Goal: Browse casually: Explore the website without a specific task or goal

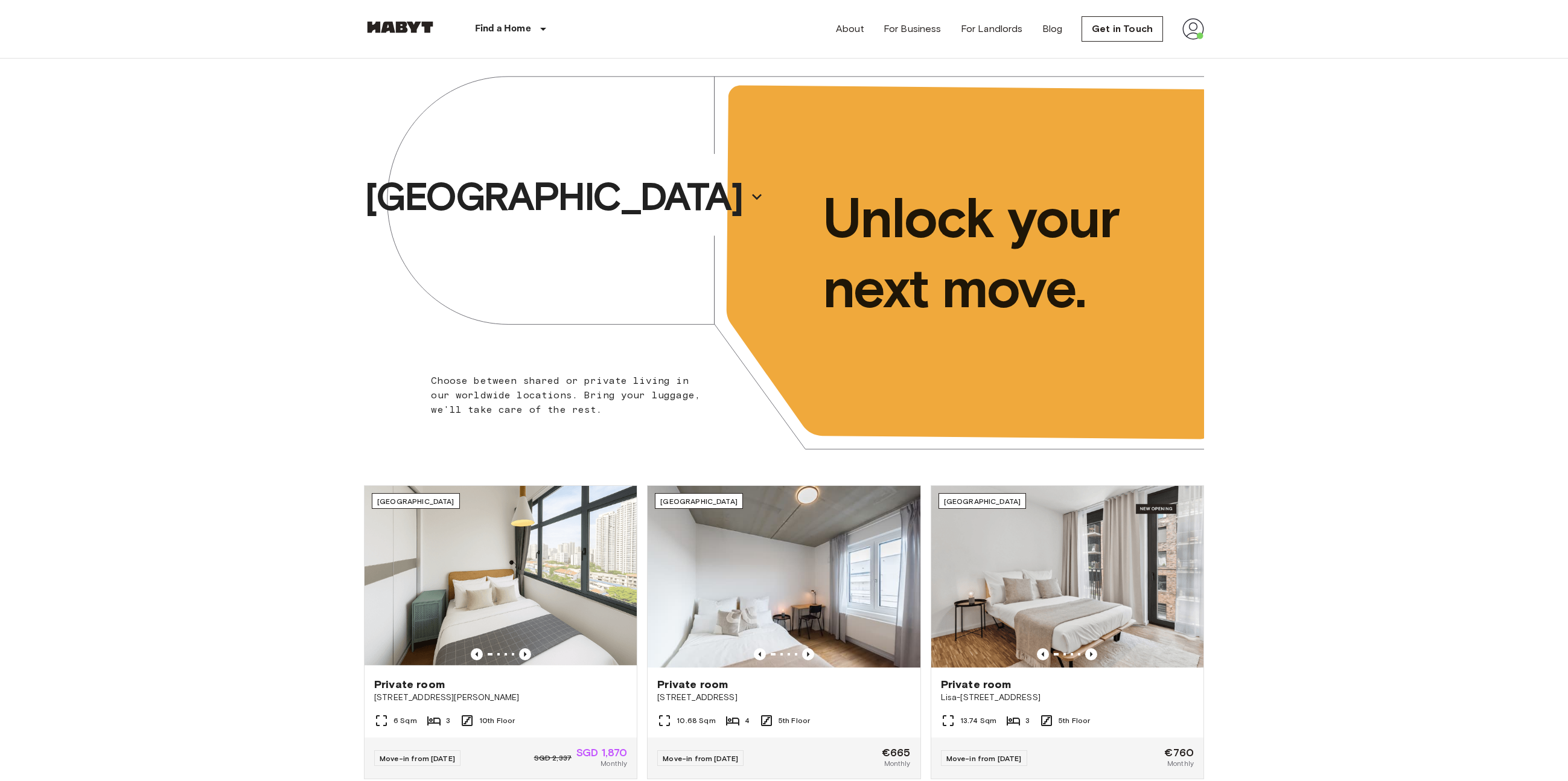
scroll to position [228, 0]
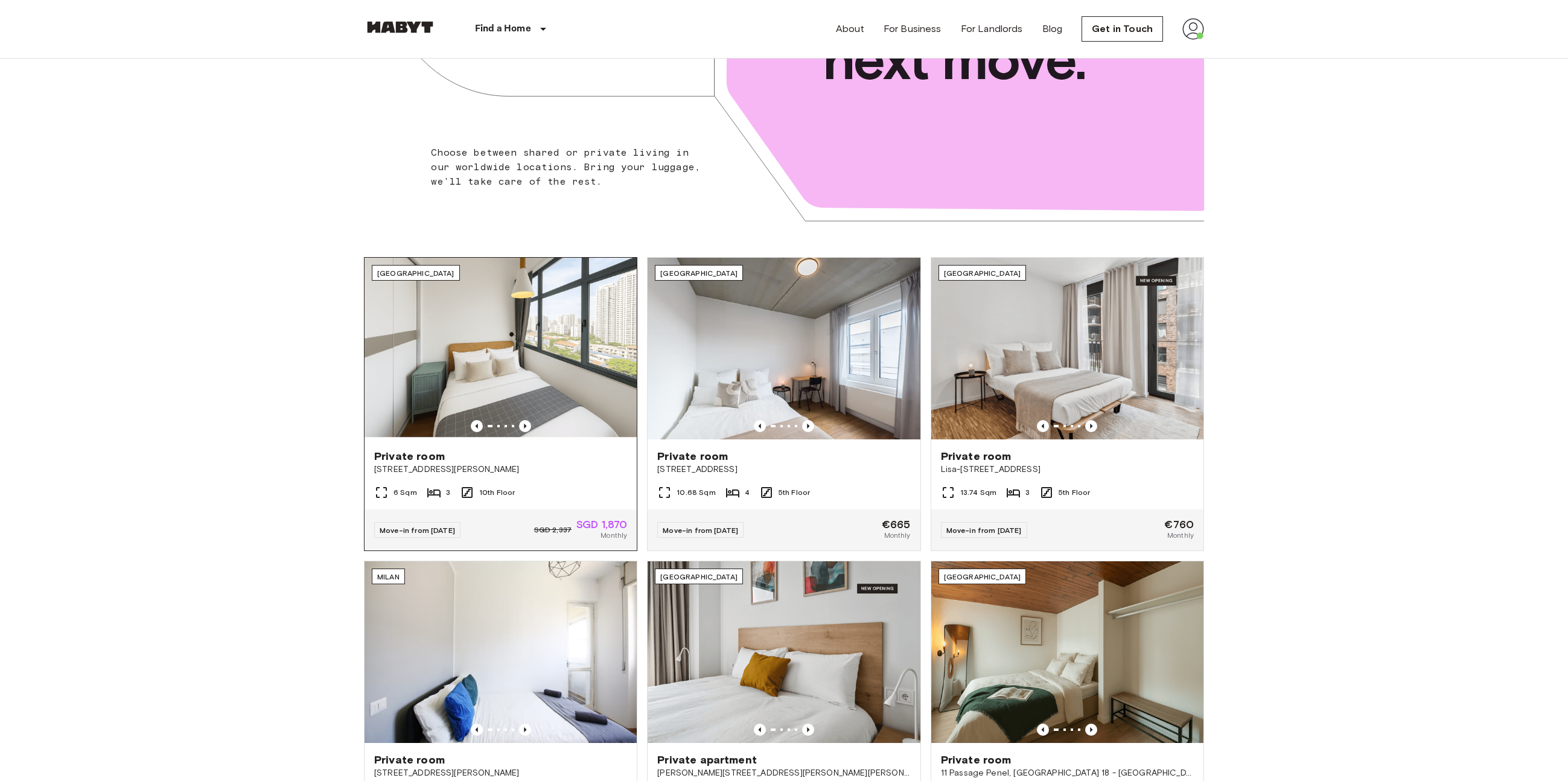
click at [519, 334] on img at bounding box center [501, 348] width 272 height 181
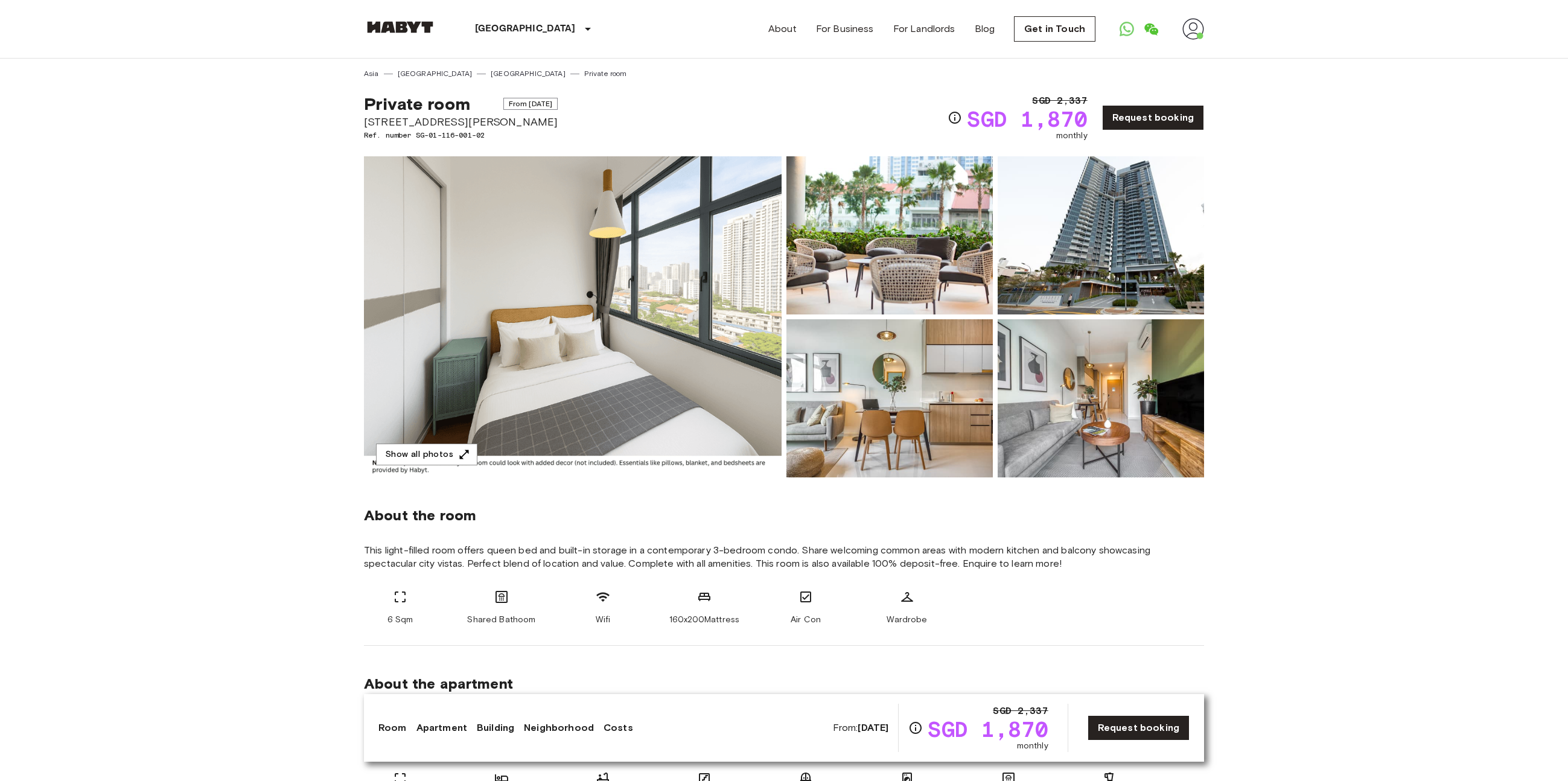
click at [636, 315] on img at bounding box center [573, 316] width 417 height 321
click at [372, 75] on link "Asia" at bounding box center [371, 74] width 15 height 11
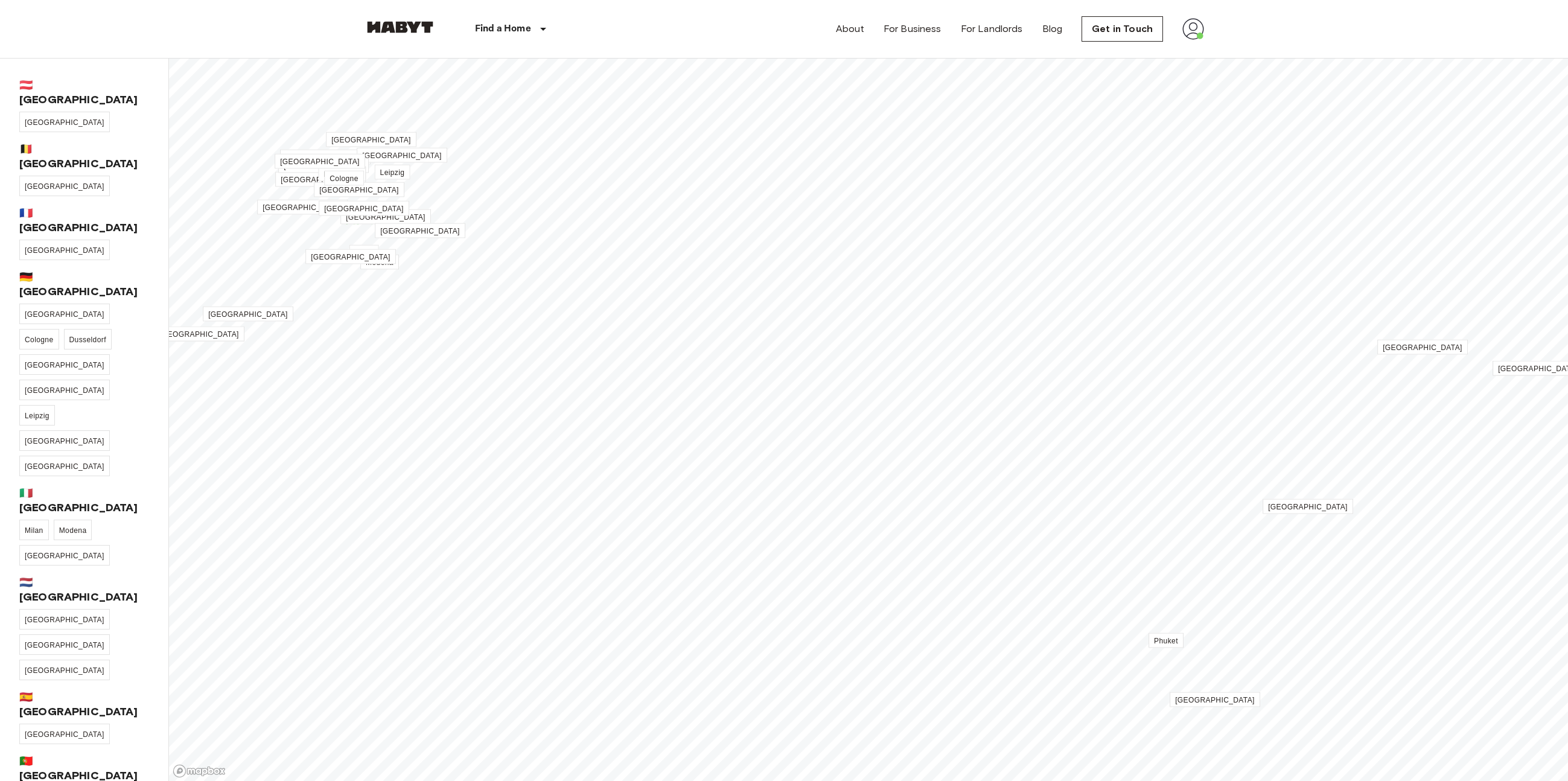
click at [417, 21] on img at bounding box center [400, 27] width 73 height 12
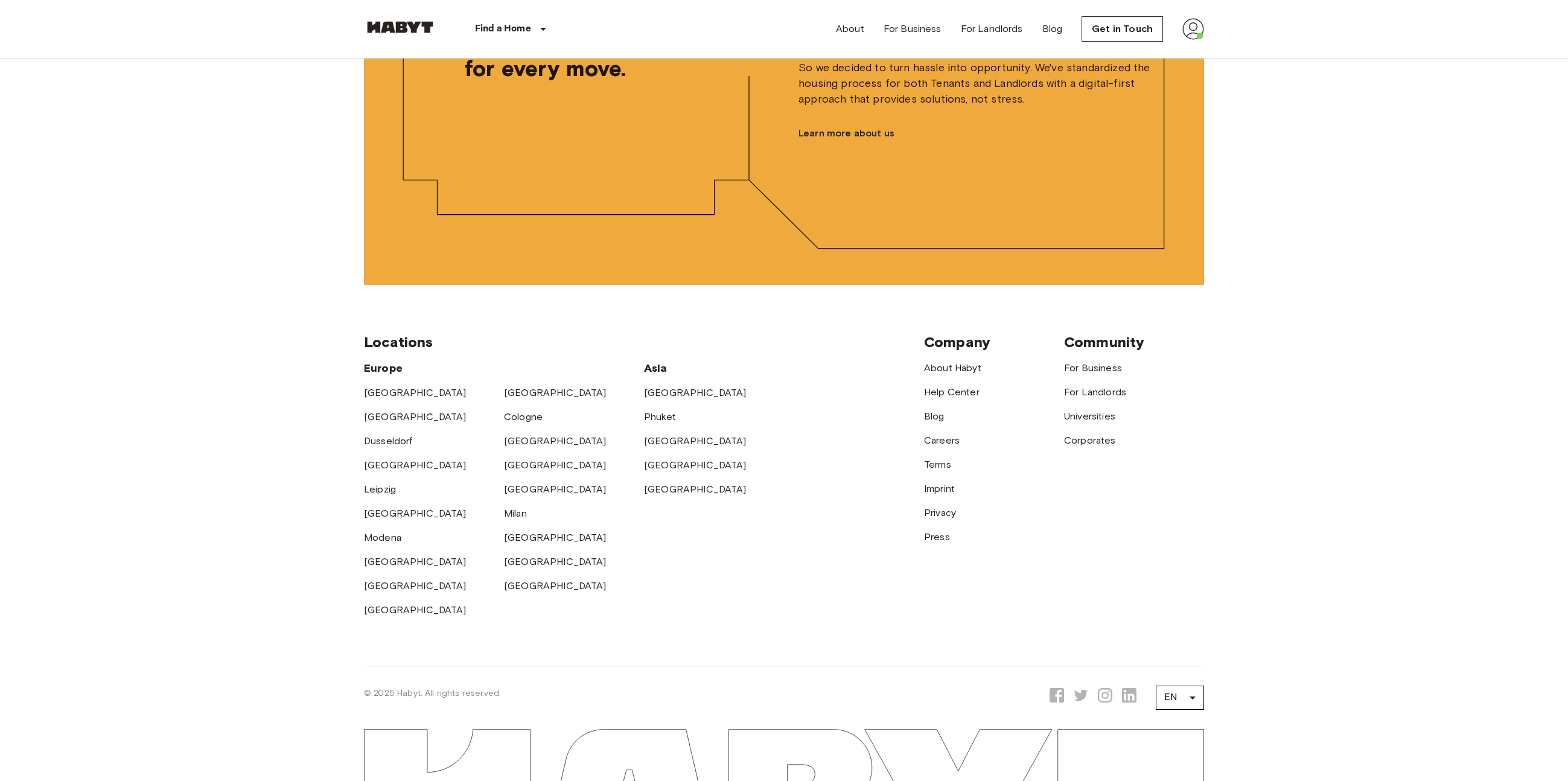
scroll to position [2928, 0]
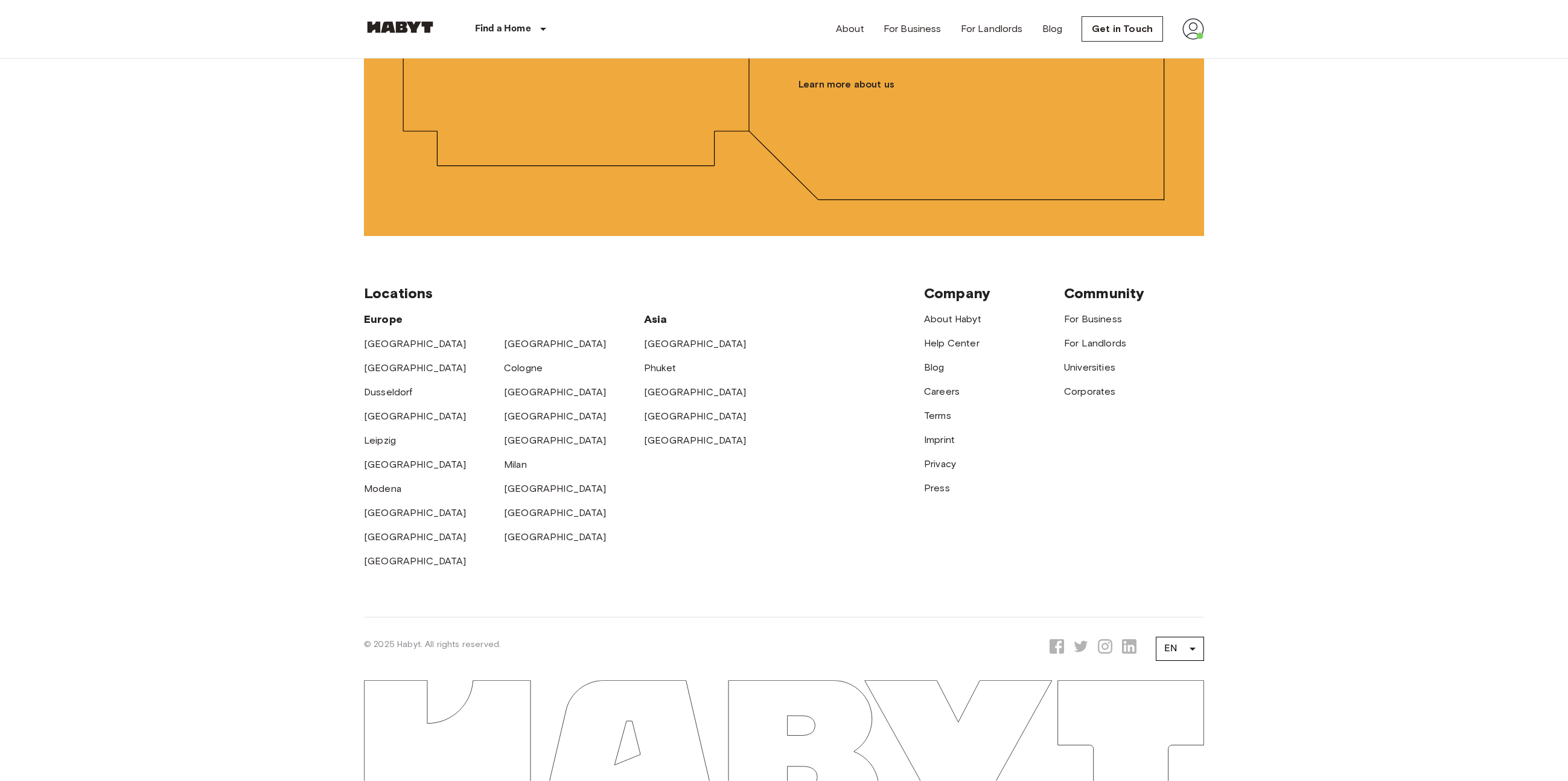
click at [828, 533] on div "Europe Amsterdam Berlin Brussels Cologne Dusseldorf Frankfurt Graz Hamburg Leip…" at bounding box center [644, 435] width 560 height 266
